Goal: Task Accomplishment & Management: Use online tool/utility

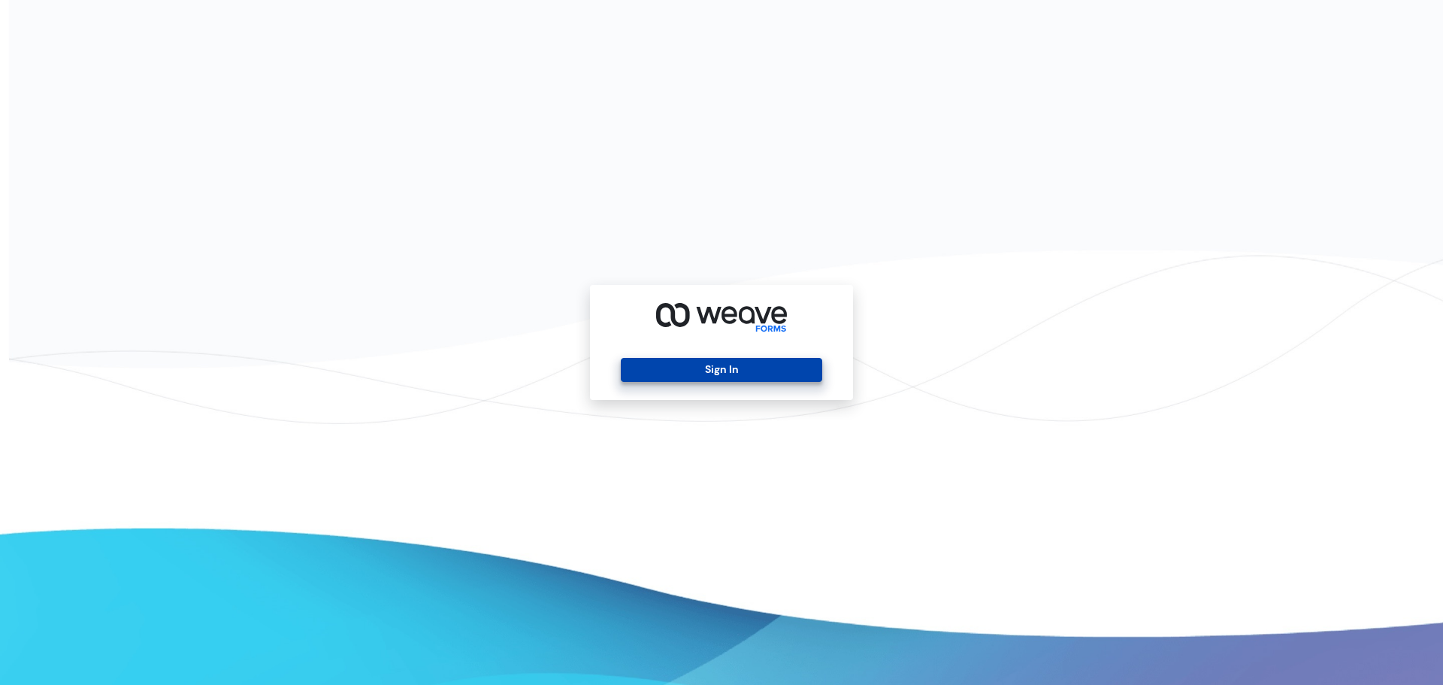
click at [658, 359] on button "Sign In" at bounding box center [721, 370] width 201 height 24
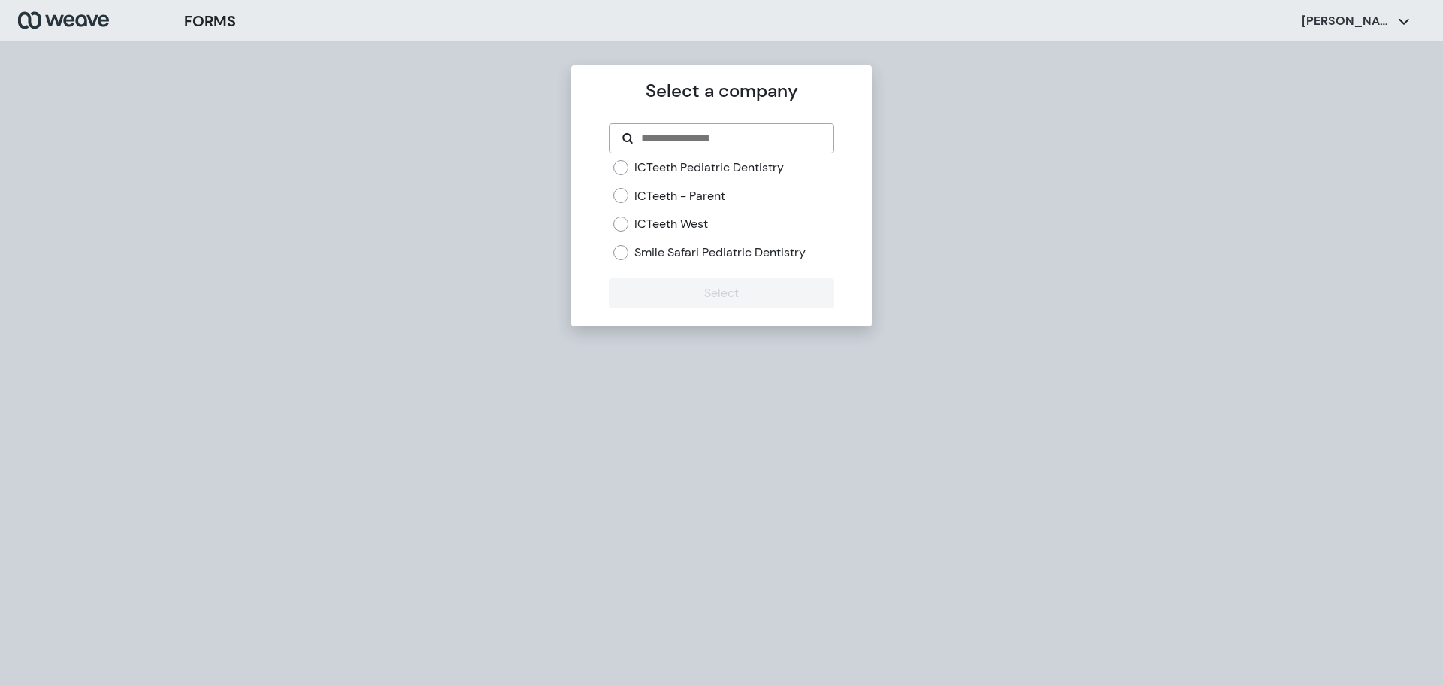
click at [610, 172] on div "ICTeeth Pediatric Dentistry ICTeeth - Parent ICTeeth West Smile Safari Pediatri…" at bounding box center [721, 215] width 225 height 113
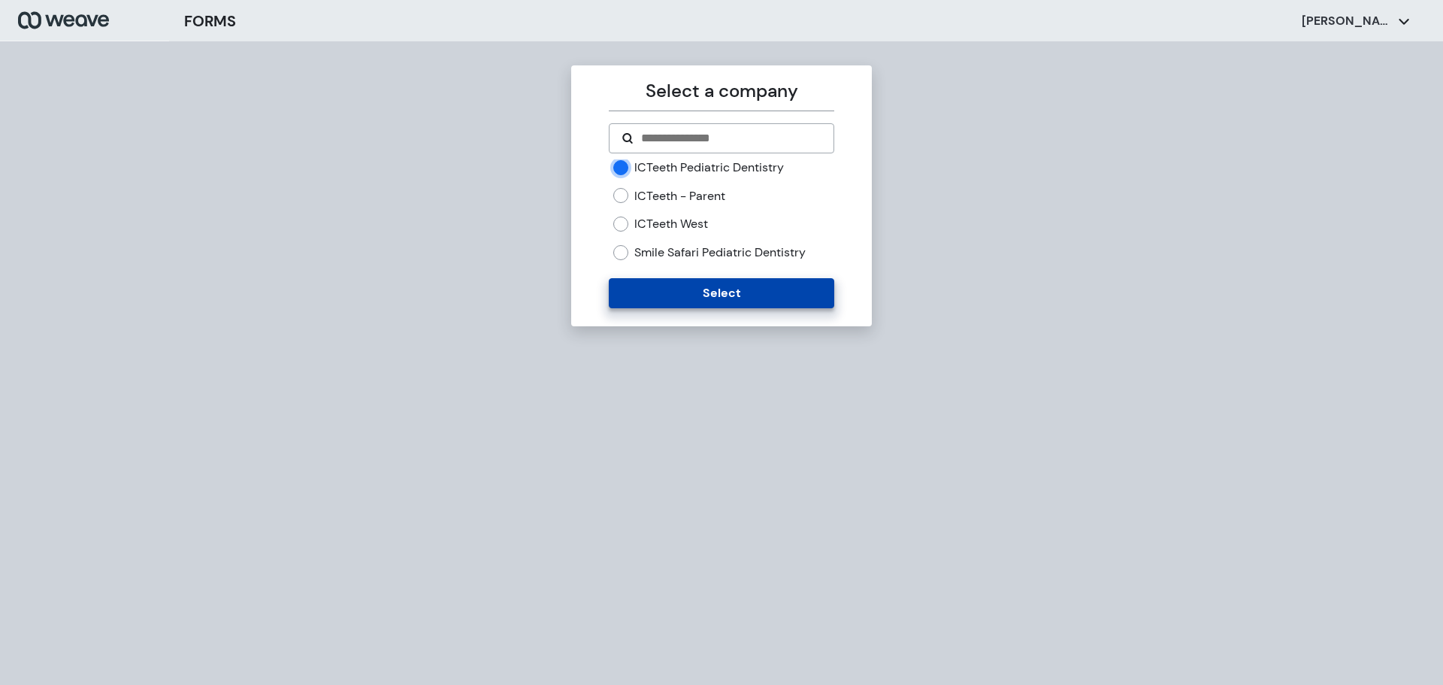
click at [697, 297] on button "Select" at bounding box center [721, 293] width 225 height 30
